Goal: Book appointment/travel/reservation

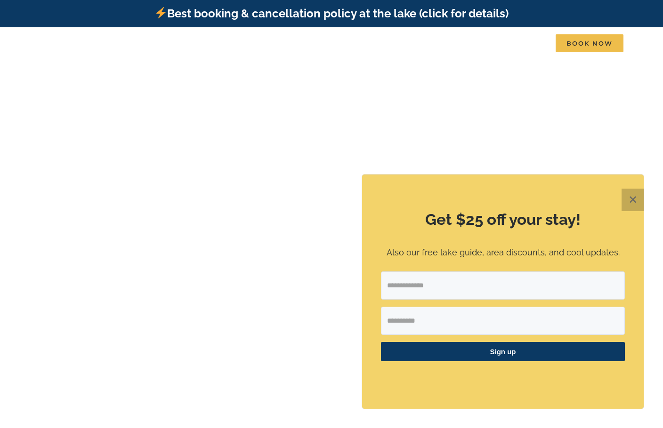
click at [632, 202] on button "✕" at bounding box center [633, 200] width 23 height 23
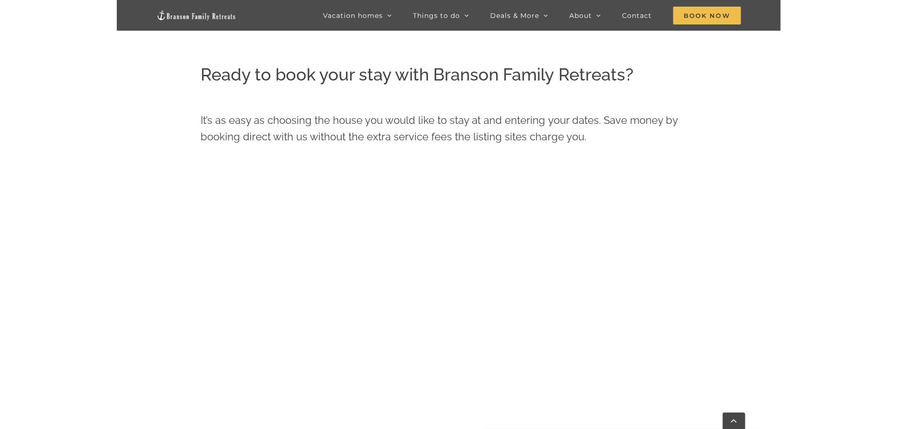
scroll to position [523, 0]
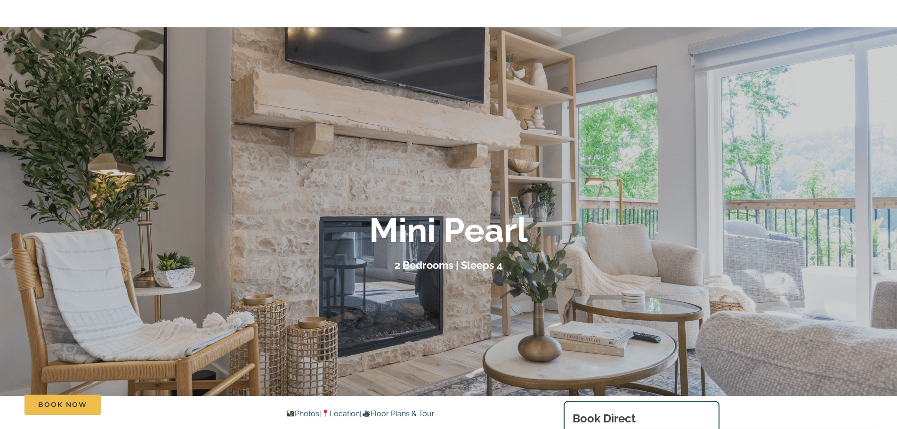
scroll to position [94, 0]
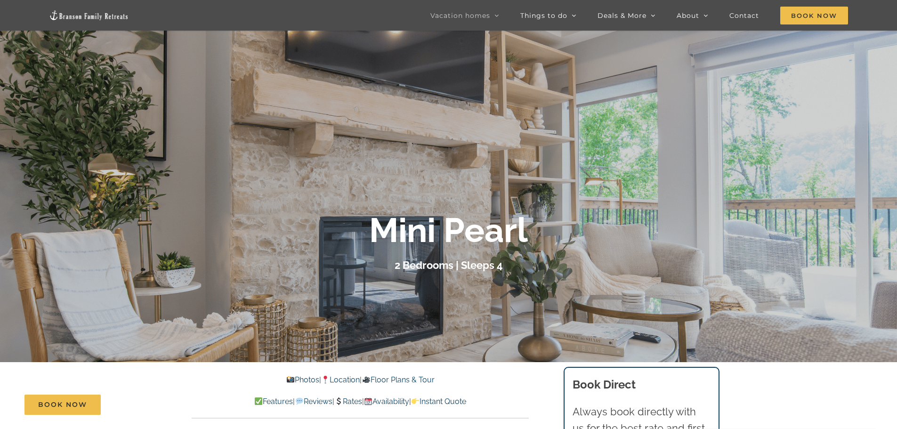
click at [300, 378] on link "Photos" at bounding box center [302, 379] width 33 height 9
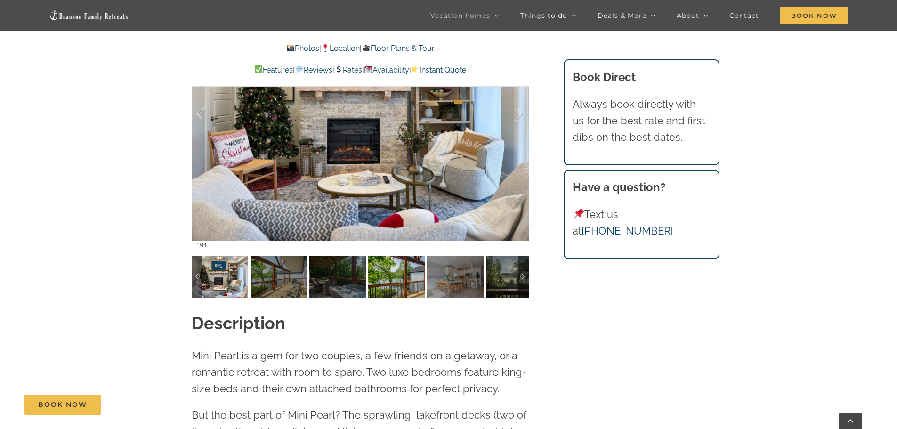
scroll to position [775, 0]
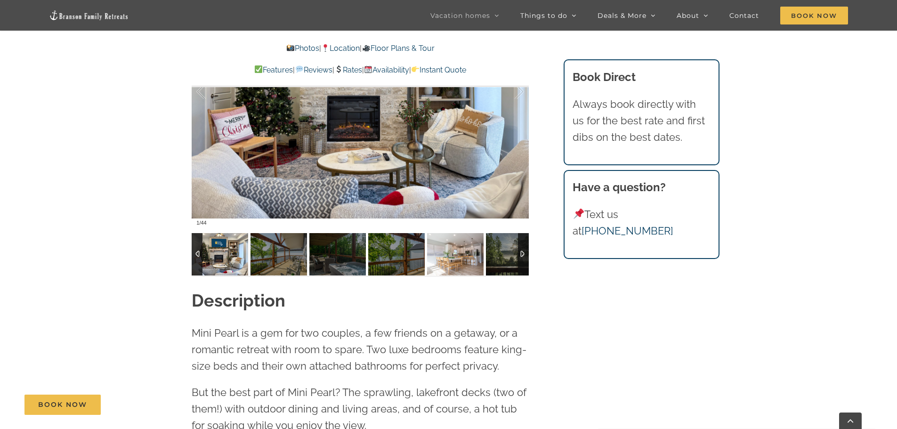
click at [460, 256] on img at bounding box center [455, 254] width 57 height 42
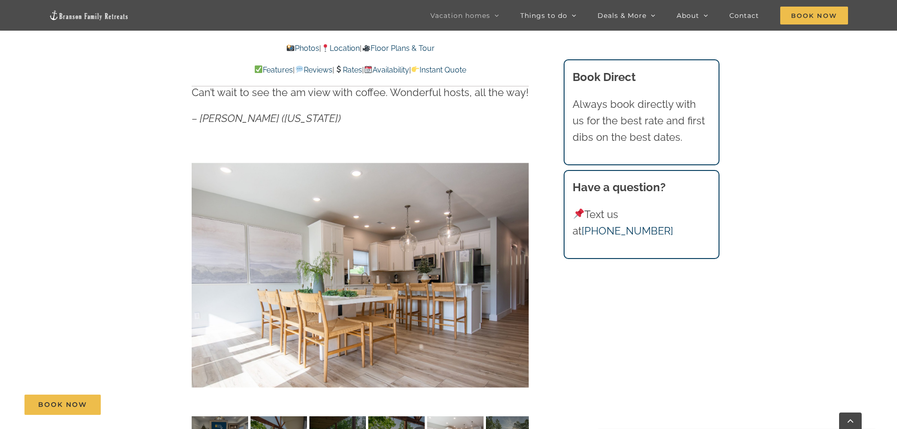
scroll to position [585, 0]
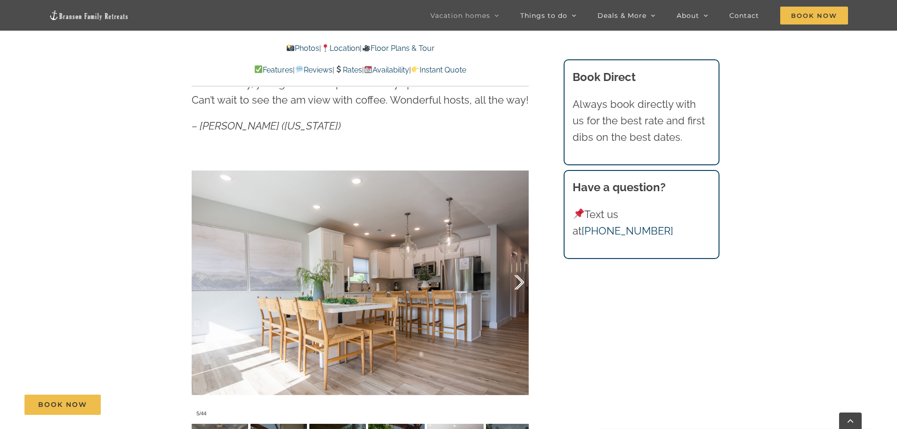
click at [516, 280] on div at bounding box center [509, 282] width 29 height 58
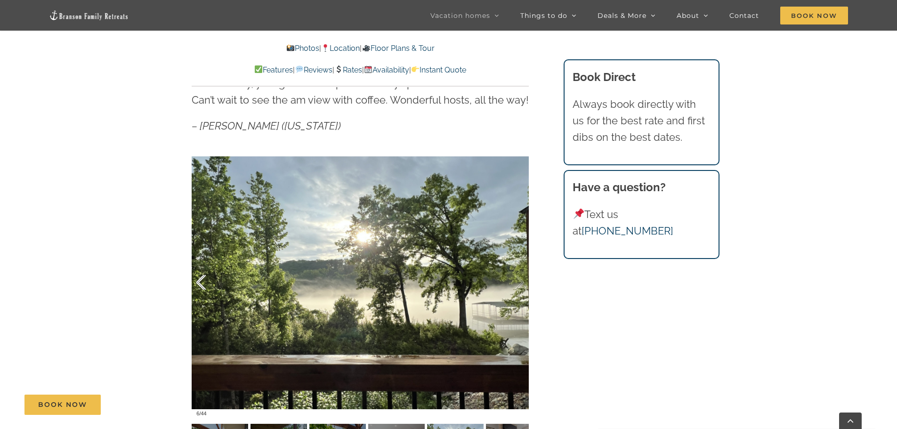
click at [198, 276] on div at bounding box center [210, 282] width 29 height 58
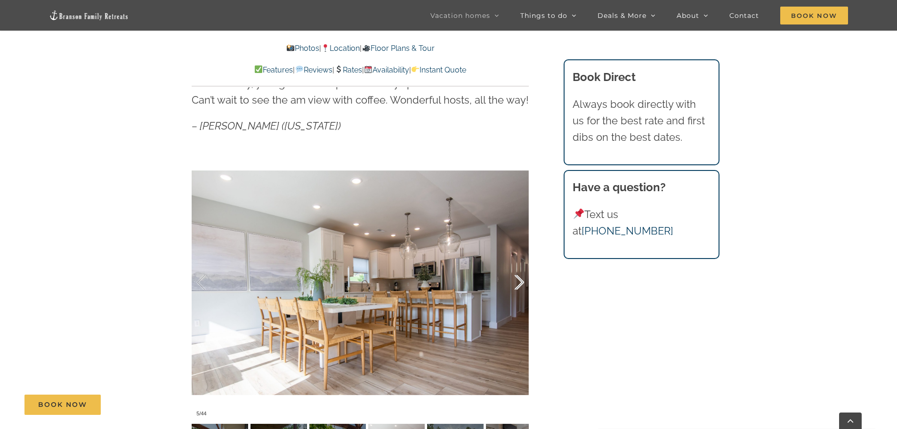
click at [511, 280] on div at bounding box center [509, 282] width 29 height 58
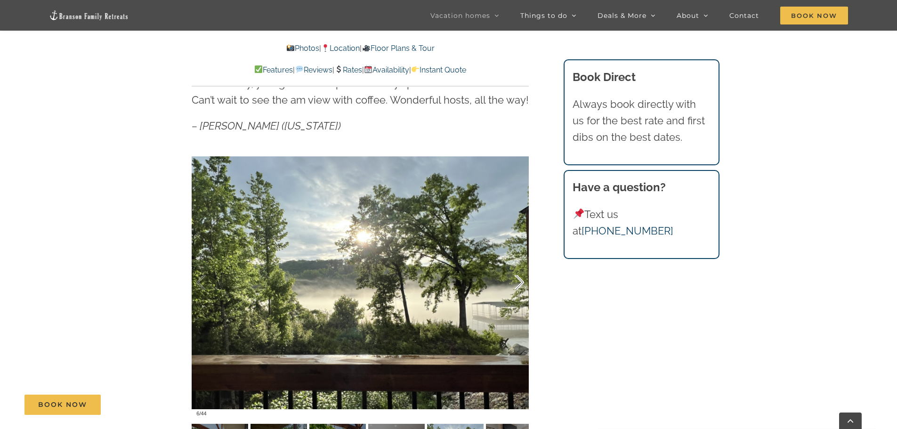
click at [511, 280] on div at bounding box center [509, 282] width 29 height 58
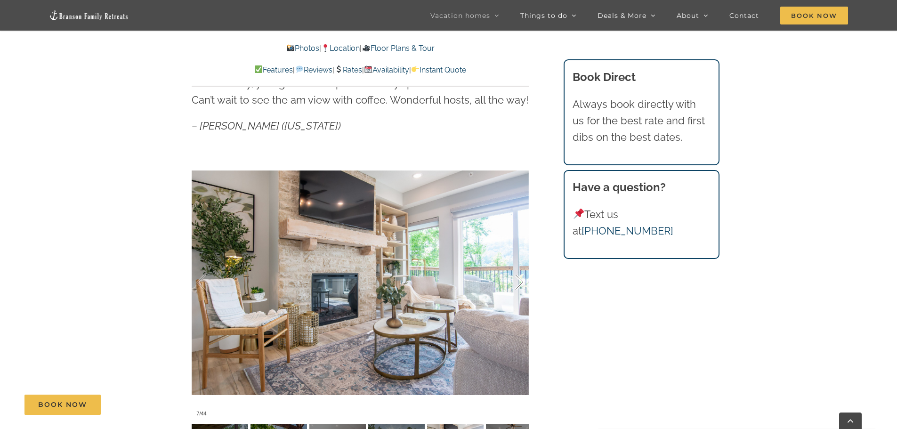
click at [511, 280] on div at bounding box center [509, 282] width 29 height 58
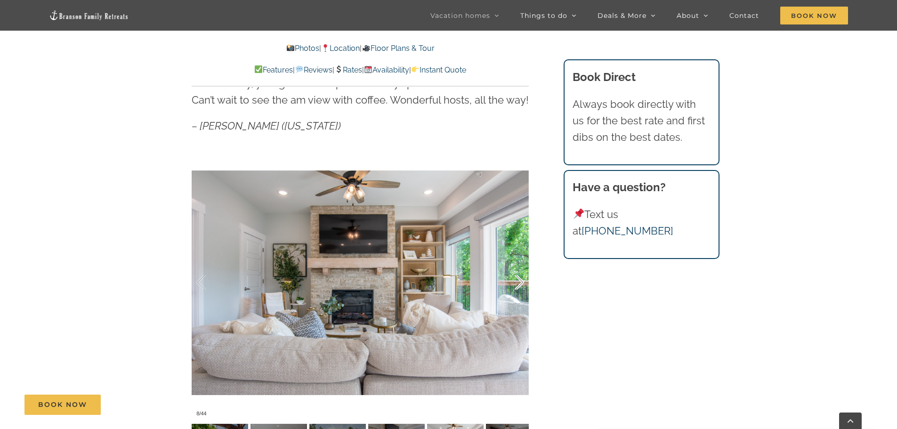
click at [510, 280] on div at bounding box center [509, 282] width 29 height 58
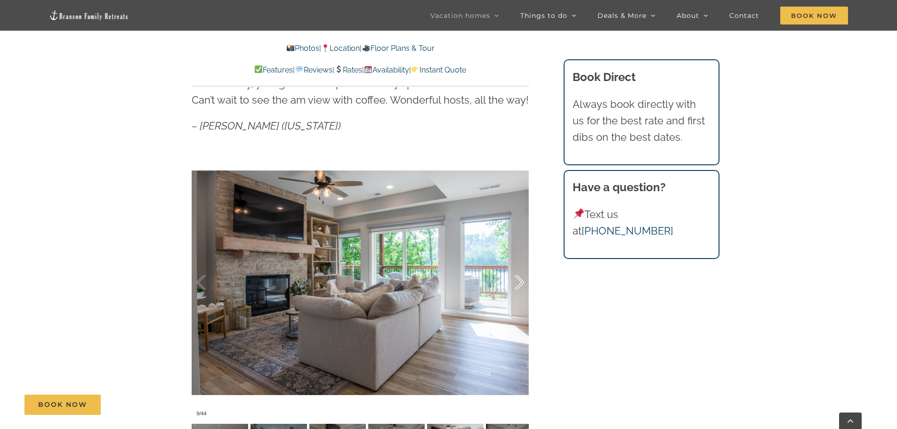
click at [510, 280] on div at bounding box center [509, 282] width 29 height 58
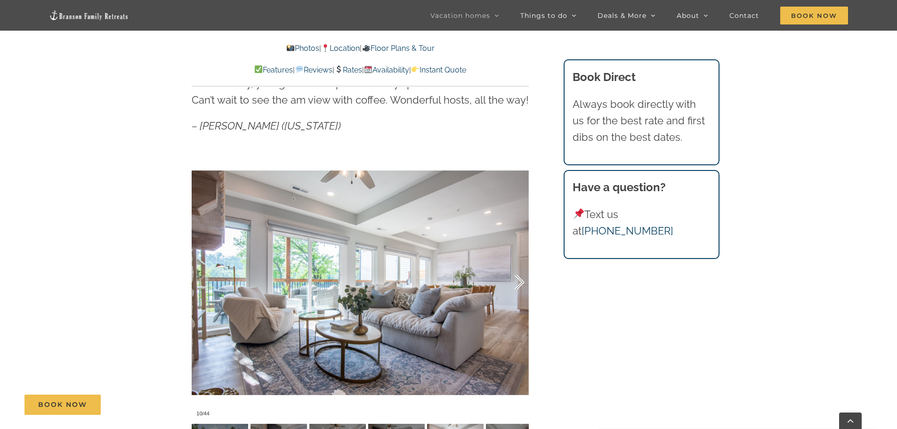
click at [509, 280] on div at bounding box center [509, 282] width 29 height 58
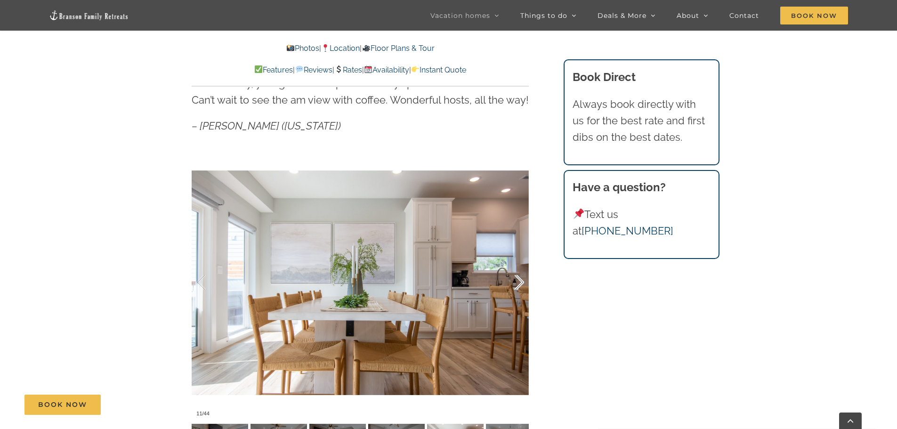
click at [509, 280] on div at bounding box center [509, 282] width 29 height 58
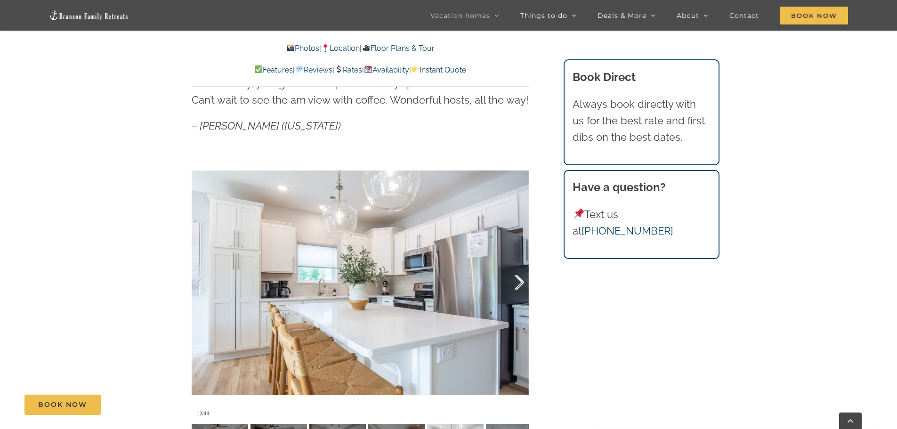
click at [509, 280] on div at bounding box center [509, 282] width 29 height 58
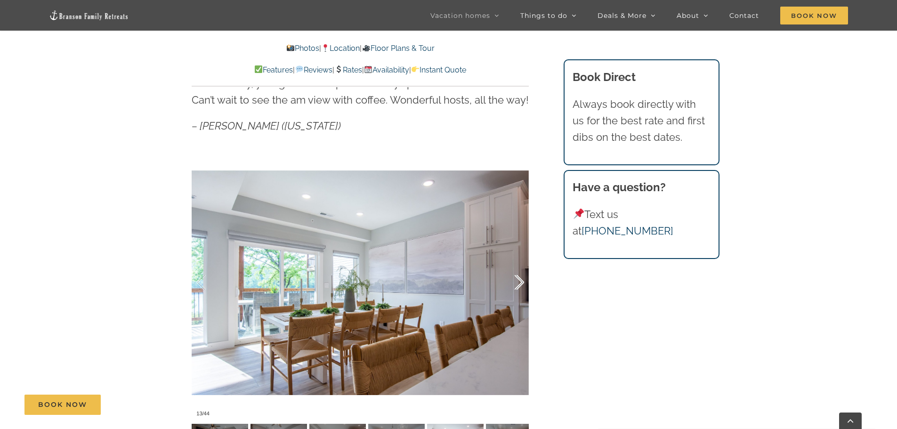
click at [509, 280] on div at bounding box center [509, 282] width 29 height 58
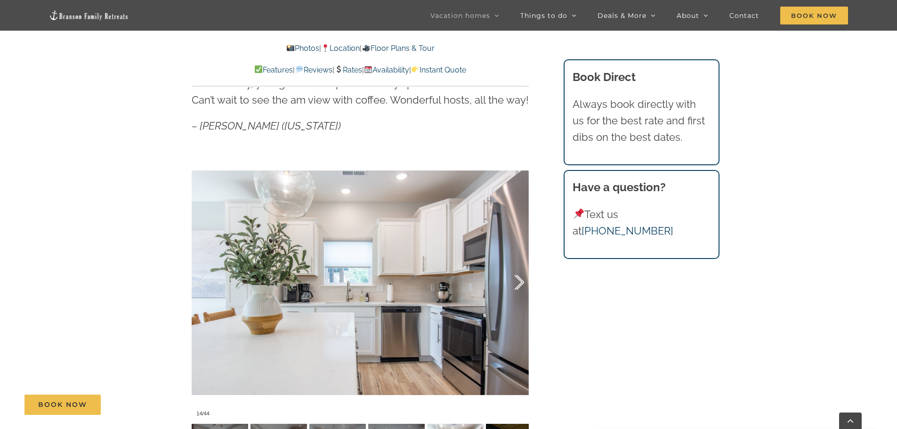
click at [509, 280] on div at bounding box center [509, 282] width 29 height 58
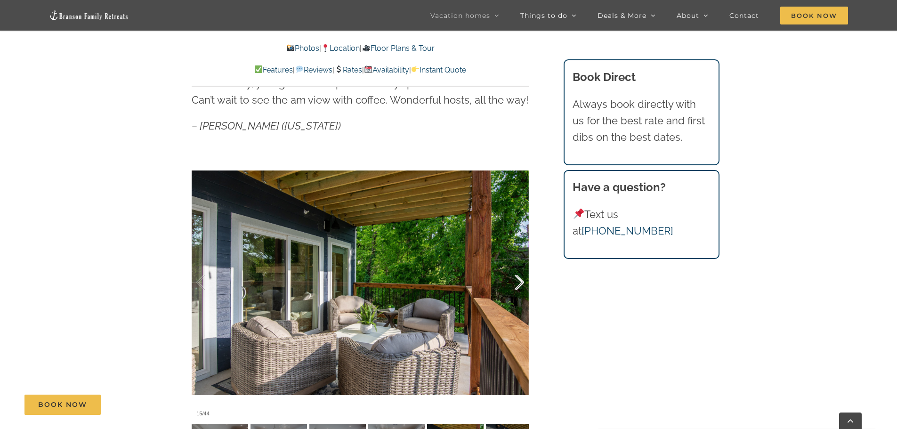
click at [509, 280] on div at bounding box center [509, 282] width 29 height 58
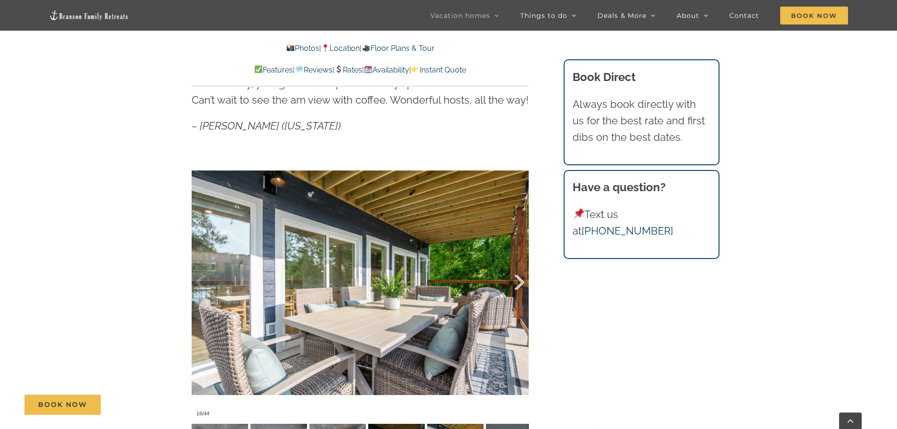
click at [509, 280] on div at bounding box center [509, 282] width 29 height 58
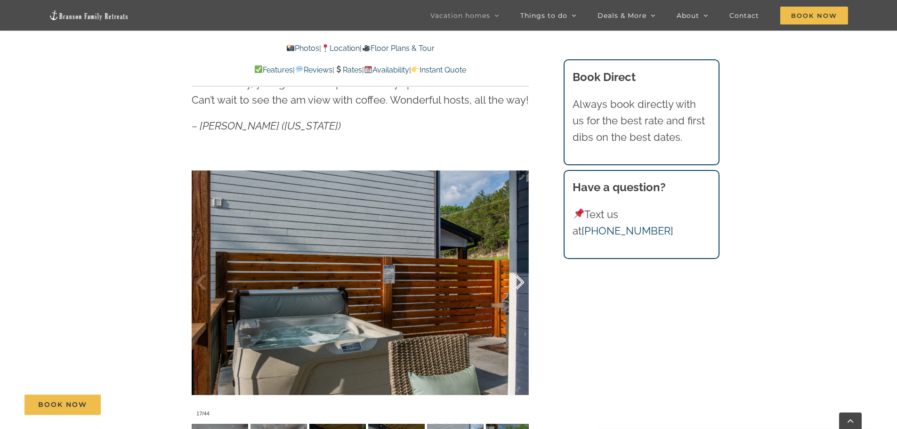
click at [509, 280] on div at bounding box center [509, 282] width 29 height 58
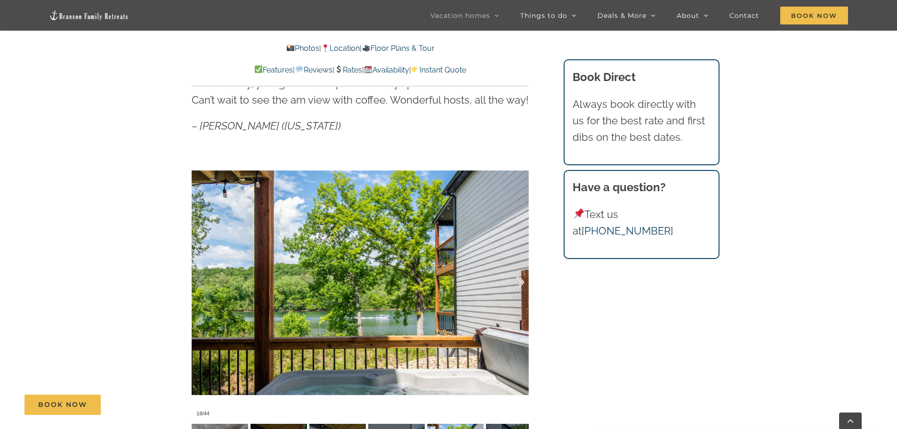
click at [509, 280] on div at bounding box center [509, 282] width 29 height 58
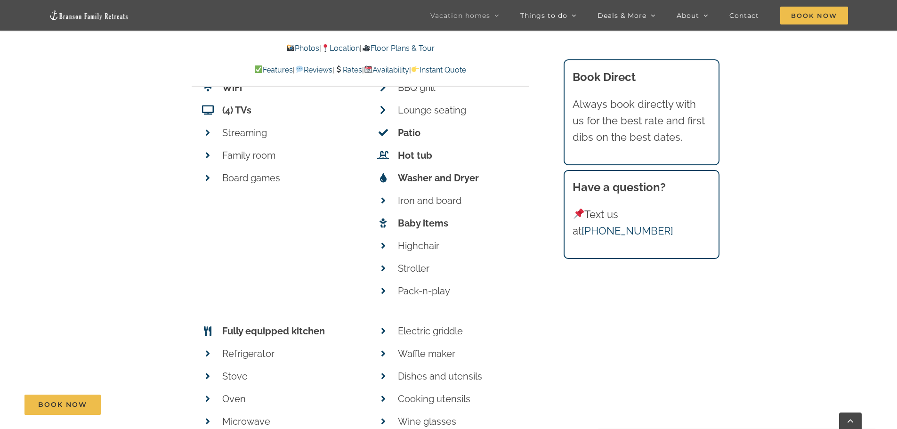
scroll to position [820, 0]
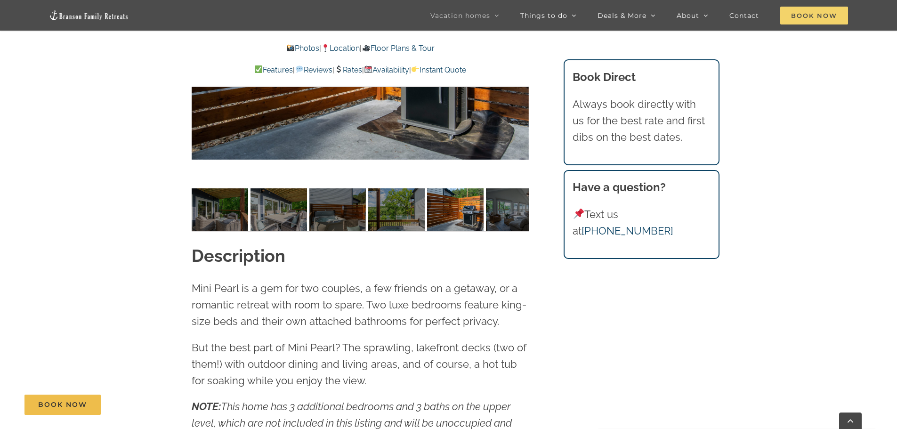
click at [662, 21] on span "Book Now" at bounding box center [814, 16] width 68 height 18
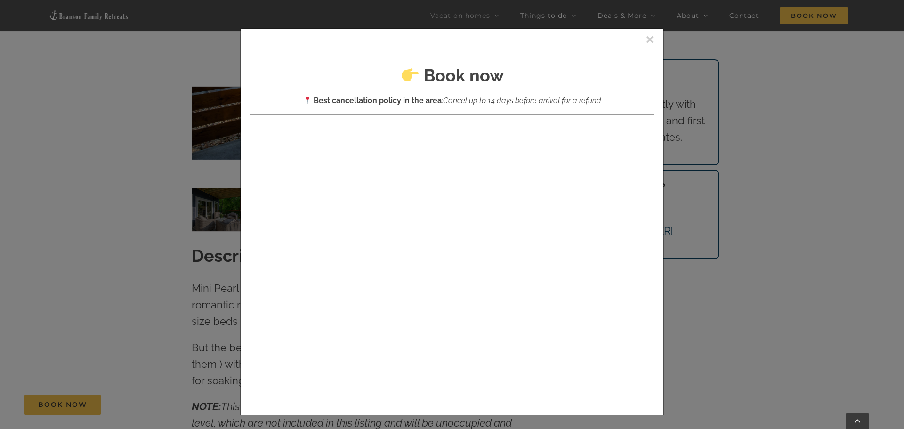
click at [646, 39] on button "×" at bounding box center [650, 39] width 8 height 14
